Goal: Information Seeking & Learning: Check status

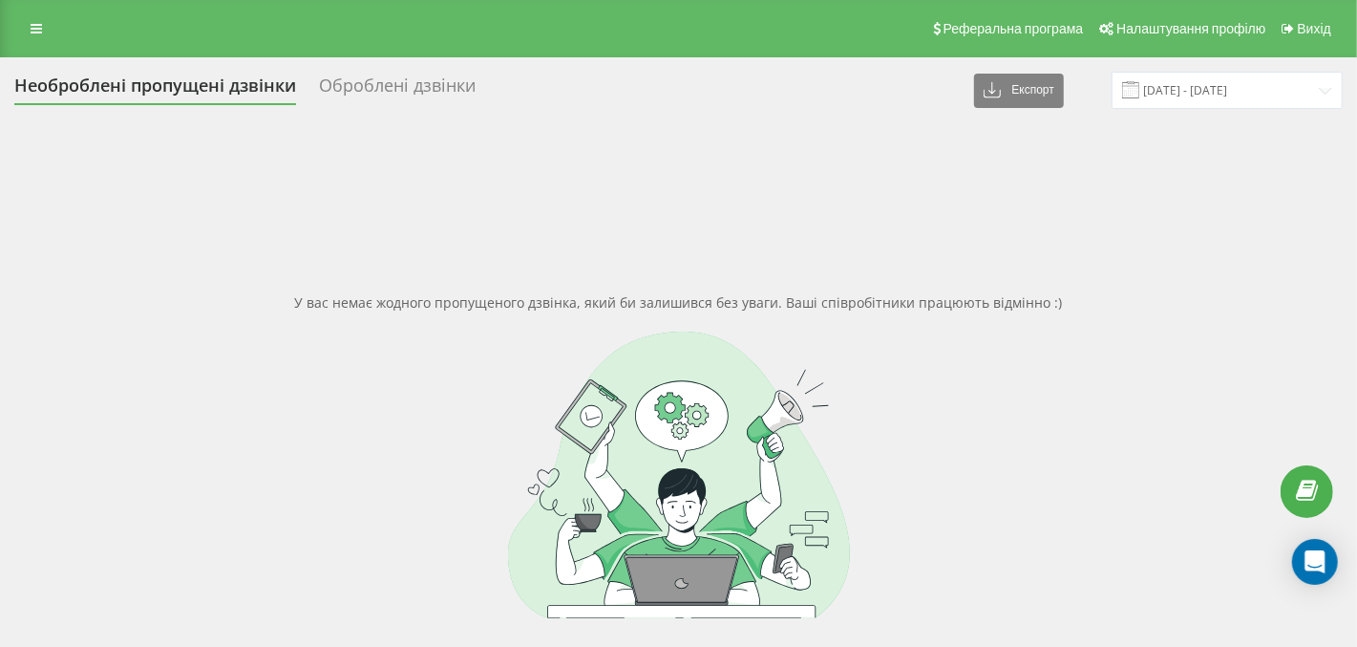
click at [425, 89] on div "Оброблені дзвінки" at bounding box center [397, 90] width 157 height 30
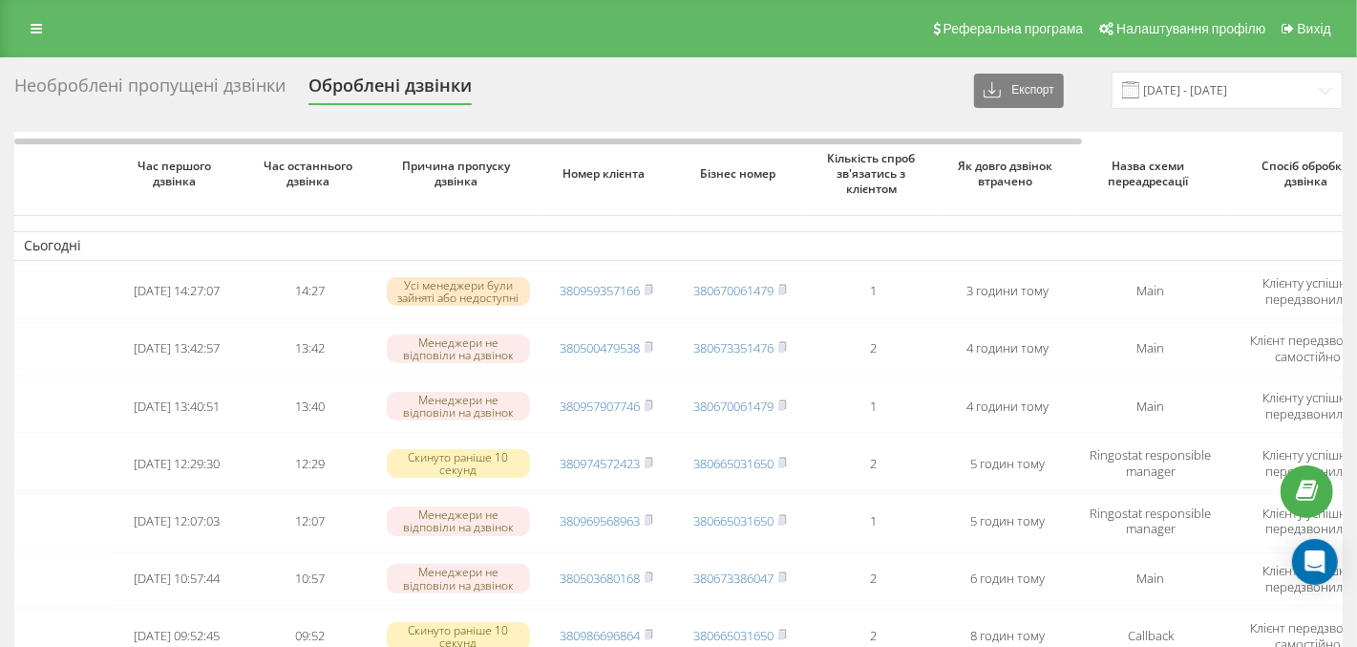
click at [121, 86] on div "Необроблені пропущені дзвінки" at bounding box center [149, 90] width 271 height 30
